Goal: Find specific page/section: Find specific page/section

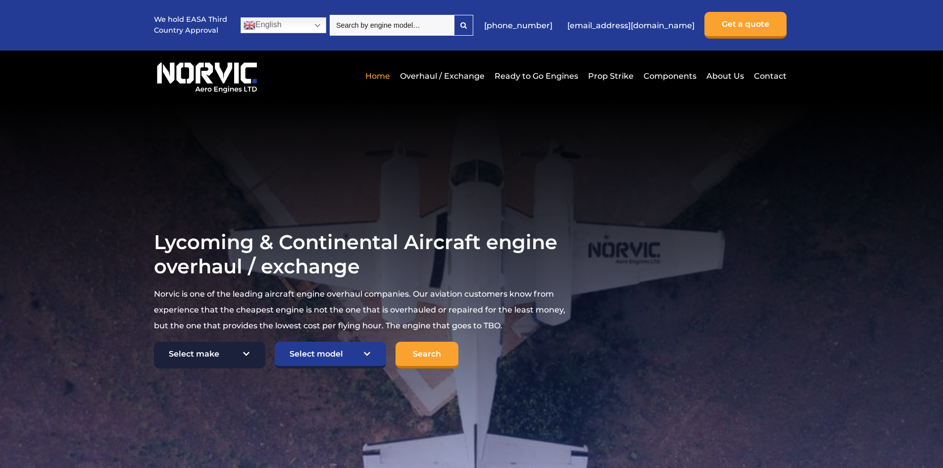
click at [246, 354] on select "Select make TCM Continental Lycoming" at bounding box center [209, 355] width 111 height 27
select select "Lycoming"
click at [154, 342] on select "Select make TCM Continental Lycoming" at bounding box center [209, 355] width 111 height 27
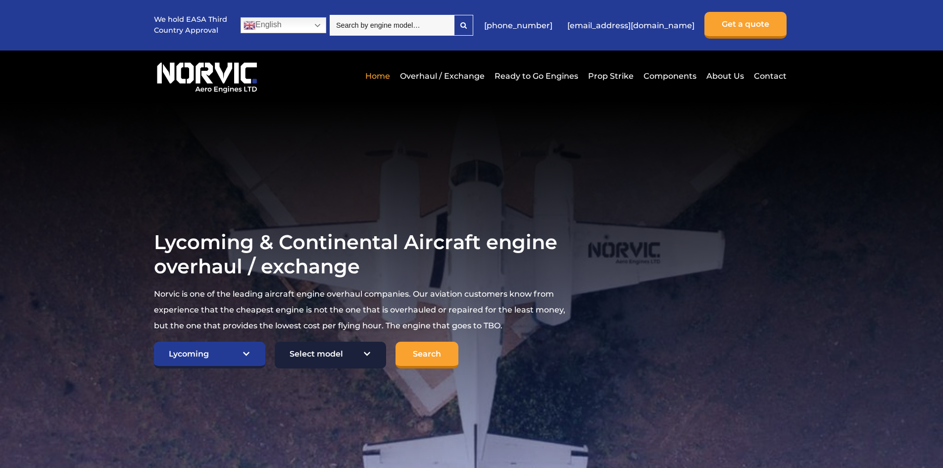
click at [335, 362] on select "Select model American Champion 7KCAB Bellanca Citabria IO-320-E2A Beech 23 Musk…" at bounding box center [330, 355] width 111 height 27
select select "632"
click at [275, 342] on select "Select model American Champion 7KCAB Bellanca Citabria IO-320-E2A Beech 23 Musk…" at bounding box center [330, 355] width 111 height 27
click at [440, 354] on input "Search" at bounding box center [427, 355] width 63 height 27
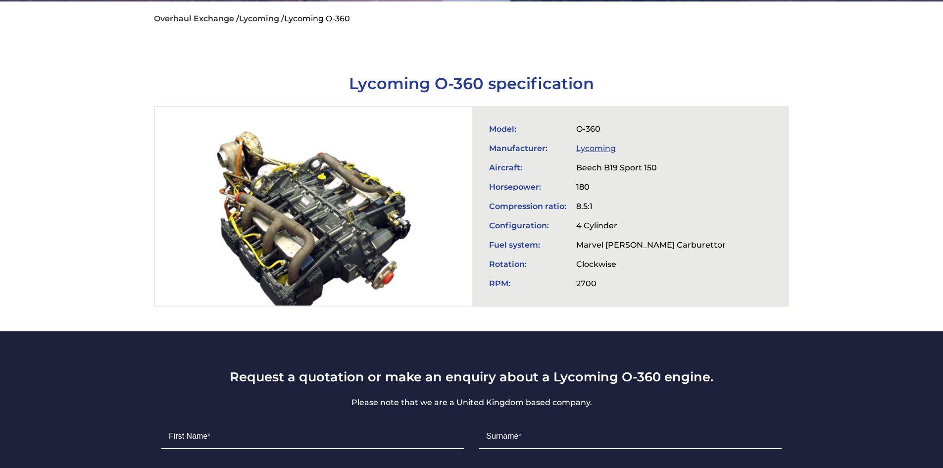
scroll to position [149, 0]
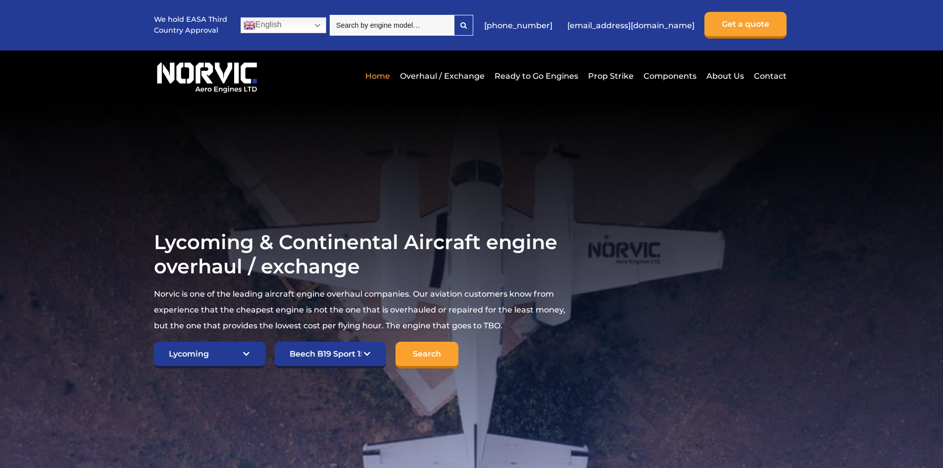
select select "Lycoming"
select select "632"
click at [209, 353] on select "Select make TCM Continental Lycoming" at bounding box center [209, 355] width 111 height 27
select select "TCM Continental"
click at [154, 342] on select "Select make TCM Continental Lycoming" at bounding box center [209, 355] width 111 height 27
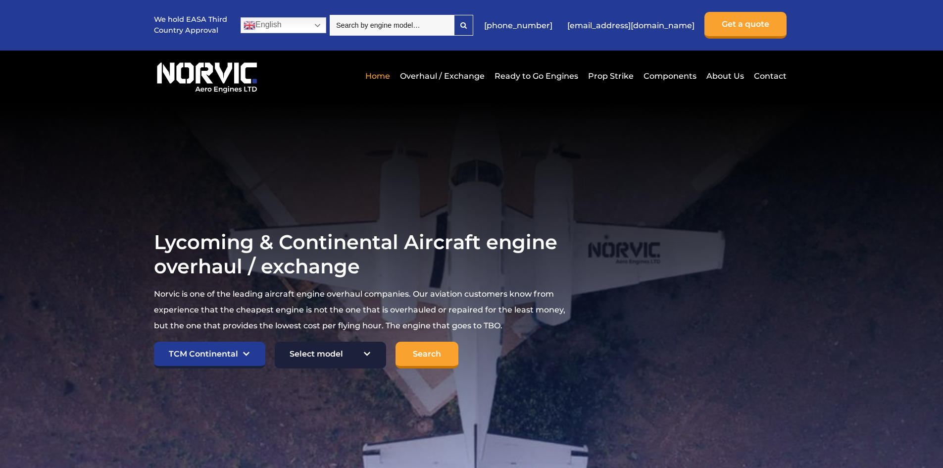
click at [349, 358] on select "Select model American Champion 7KCAB Bellanca Citabria IO-320-E2A Beech 23 Musk…" at bounding box center [330, 355] width 111 height 27
select select "639"
click at [275, 342] on select "Select model American Champion 7KCAB Bellanca Citabria IO-320-E2A Beech 23 Musk…" at bounding box center [330, 355] width 111 height 27
click at [437, 349] on input "Search" at bounding box center [427, 355] width 63 height 27
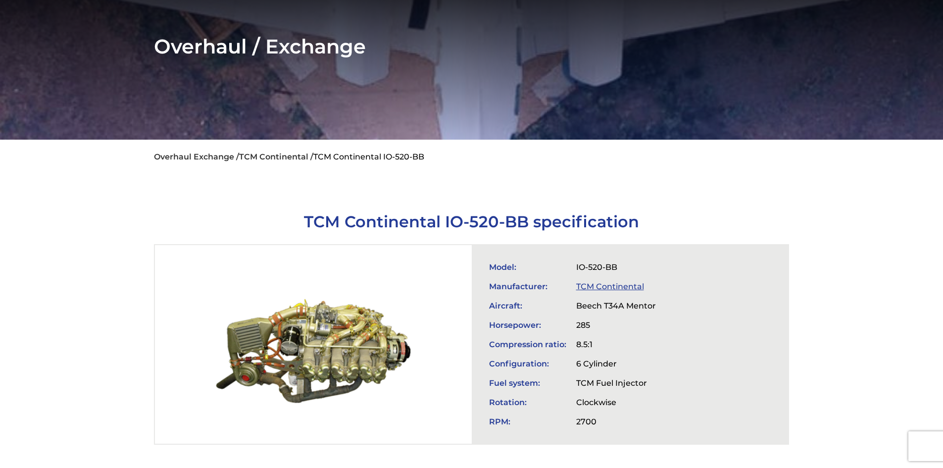
scroll to position [248, 0]
